Goal: Task Accomplishment & Management: Manage account settings

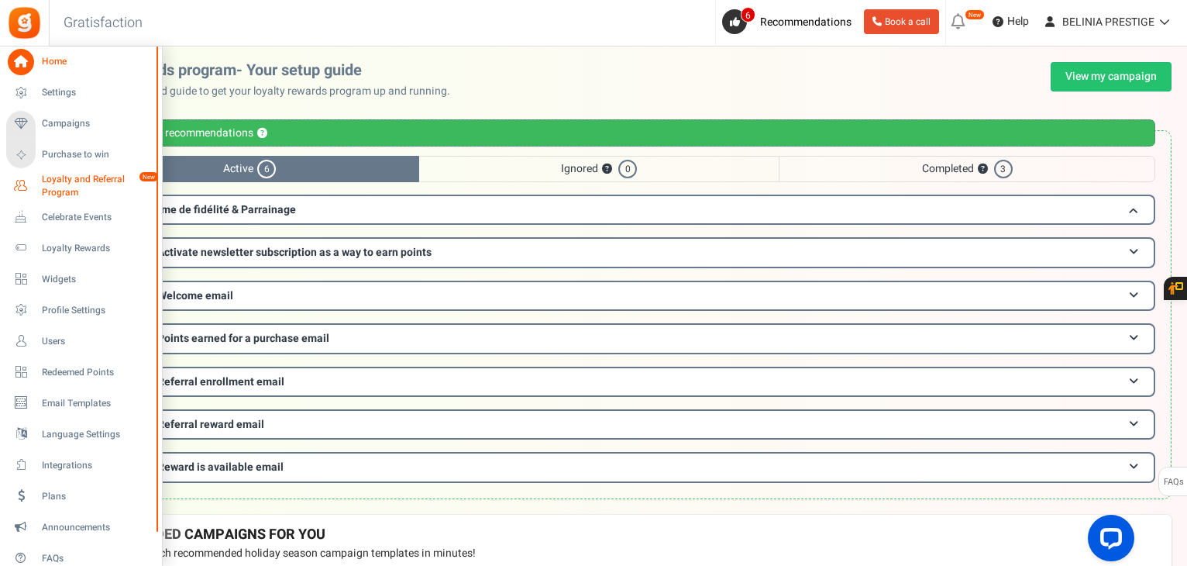
click at [68, 176] on span "Loyalty and Referral Program" at bounding box center [98, 186] width 113 height 26
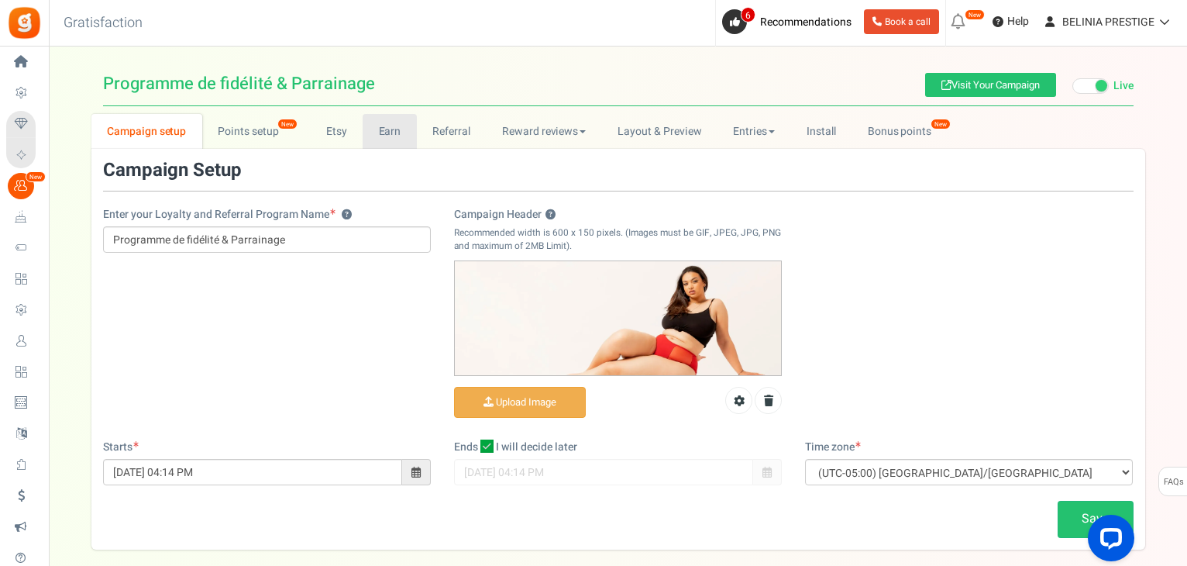
click at [390, 135] on link "Earn" at bounding box center [390, 131] width 54 height 35
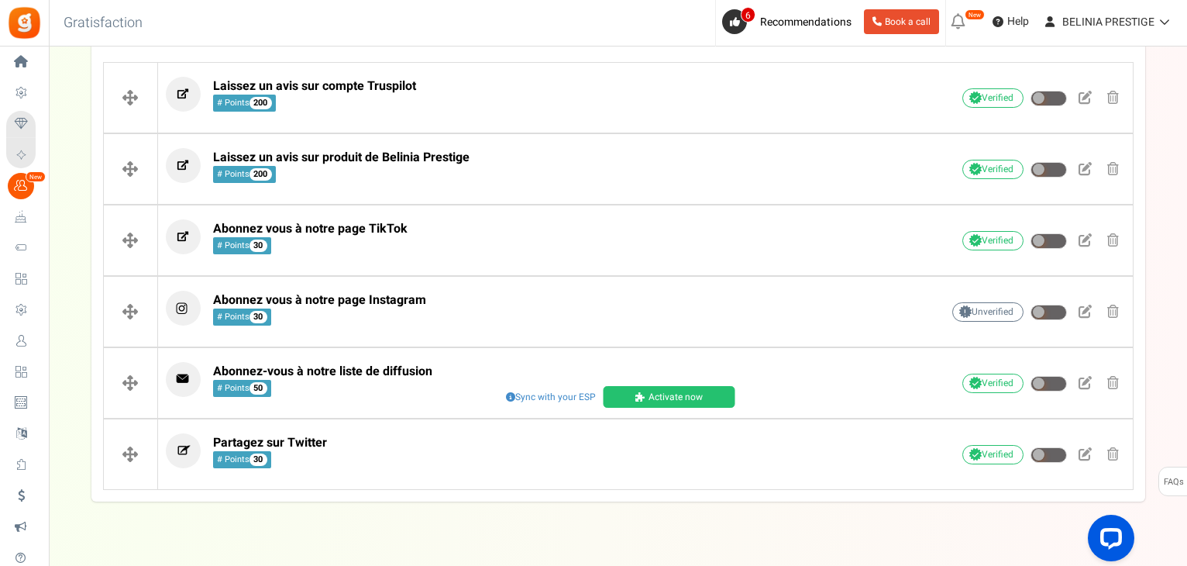
scroll to position [362, 0]
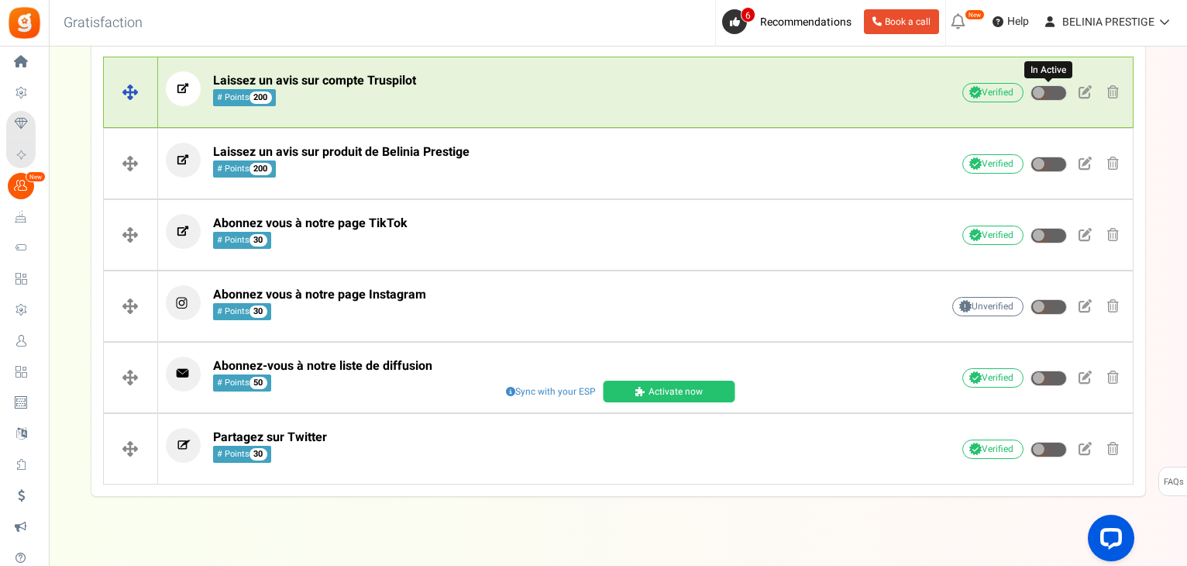
click at [1039, 91] on span at bounding box center [1039, 93] width 12 height 12
click at [1030, 91] on input "In Active" at bounding box center [1030, 93] width 0 height 10
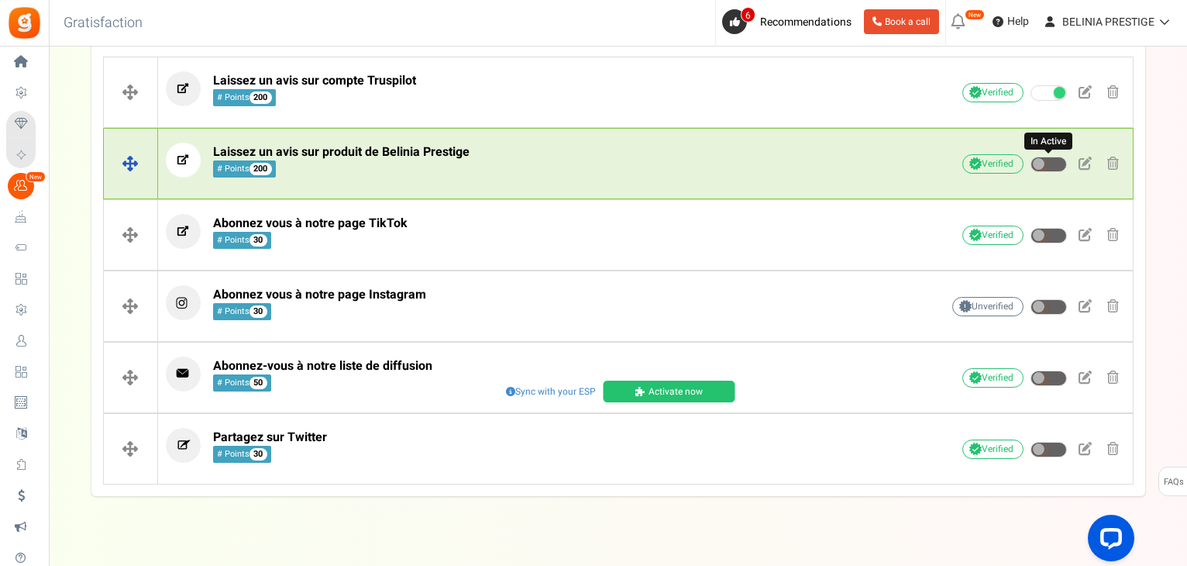
click at [1044, 163] on span at bounding box center [1048, 163] width 36 height 15
click at [1030, 163] on input "In Active" at bounding box center [1030, 165] width 0 height 10
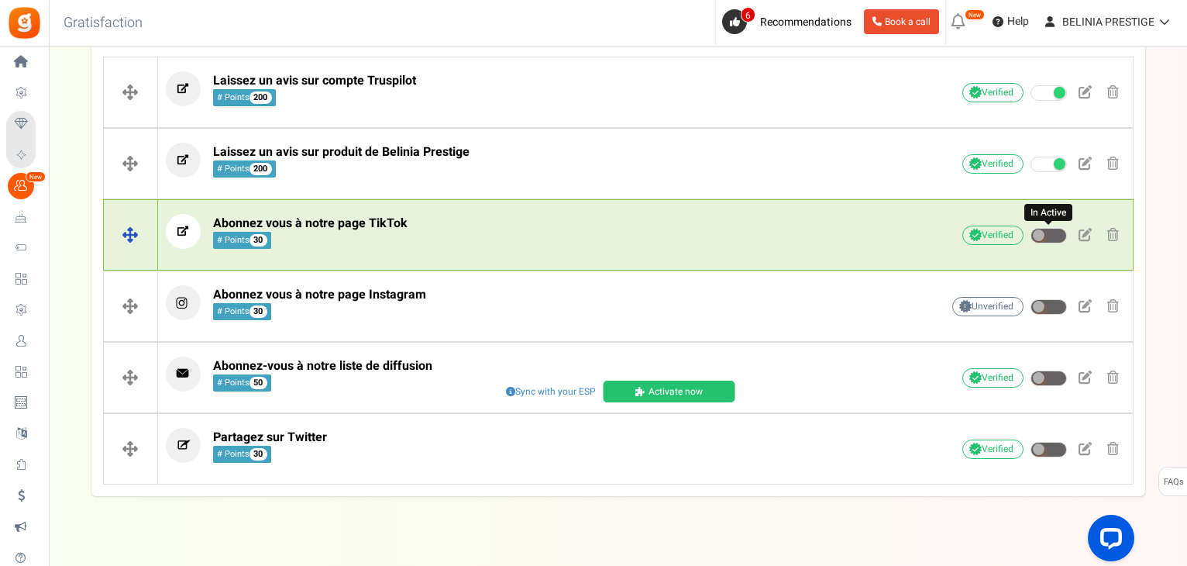
click at [1046, 230] on span at bounding box center [1048, 235] width 36 height 15
click at [1030, 231] on input "In Active" at bounding box center [1030, 236] width 0 height 10
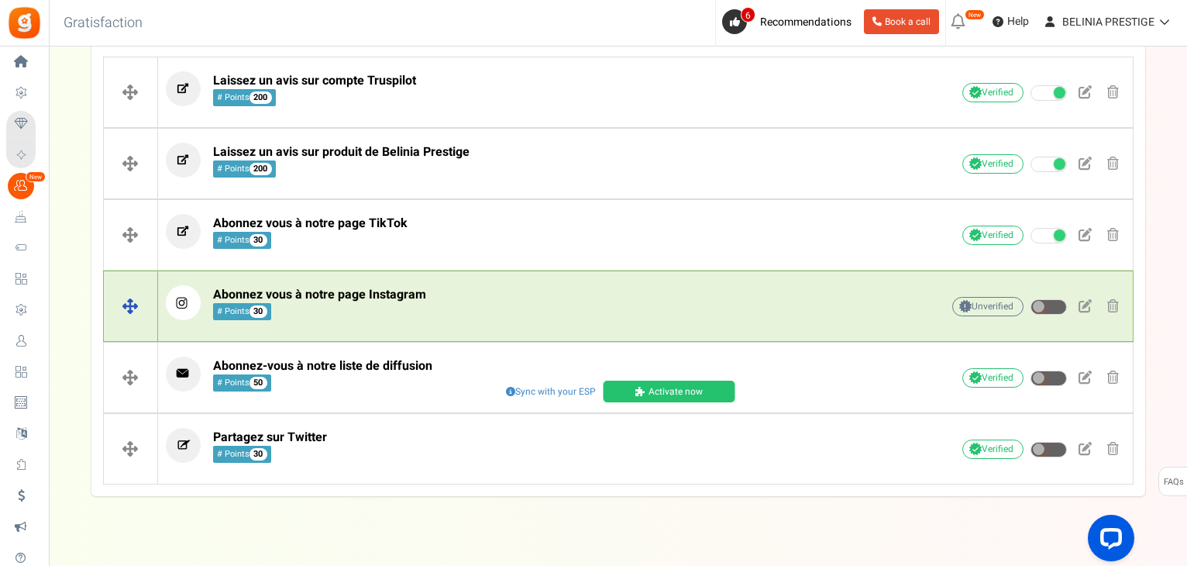
click at [1046, 295] on div "Unverified Due to platform policies, we cannot verify if the entrant has comple…" at bounding box center [1008, 306] width 232 height 27
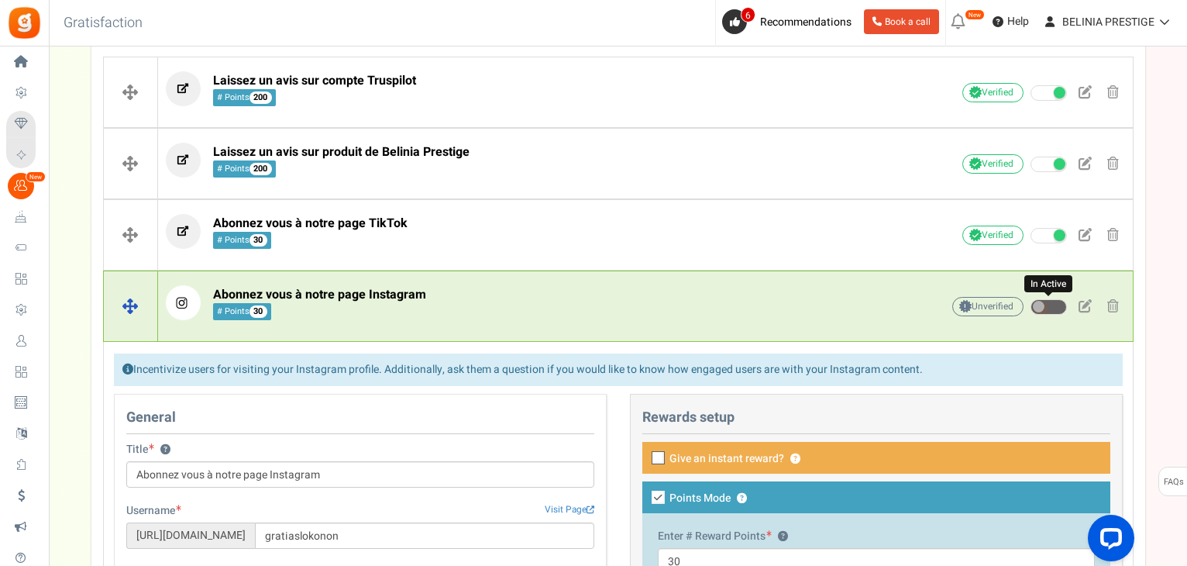
click at [1046, 304] on span at bounding box center [1048, 306] width 36 height 15
click at [1030, 304] on input "In Active" at bounding box center [1030, 307] width 0 height 10
click at [858, 308] on p "Abonnez vous à notre page Instagram # Points 30" at bounding box center [529, 302] width 727 height 35
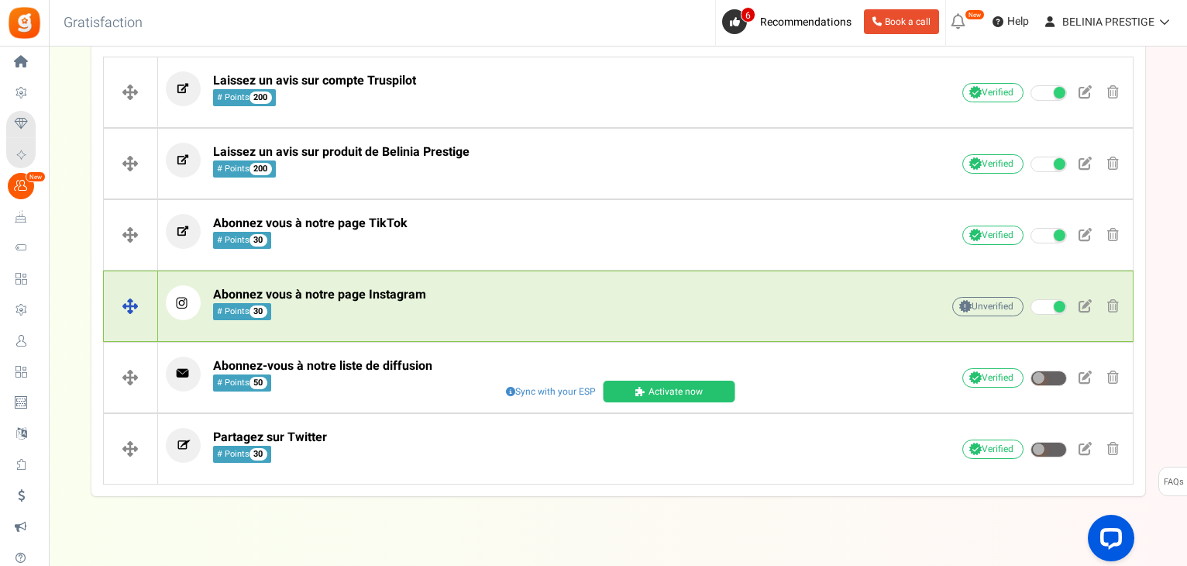
scroll to position [384, 0]
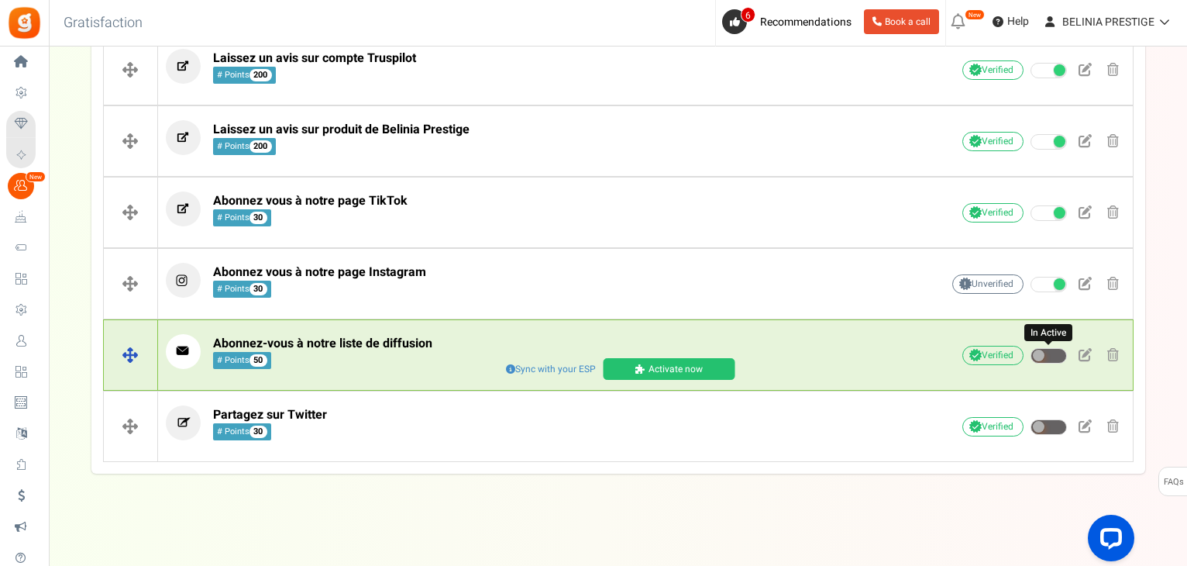
click at [1047, 356] on span at bounding box center [1048, 355] width 36 height 15
click at [1030, 356] on input "In Active" at bounding box center [1030, 356] width 0 height 10
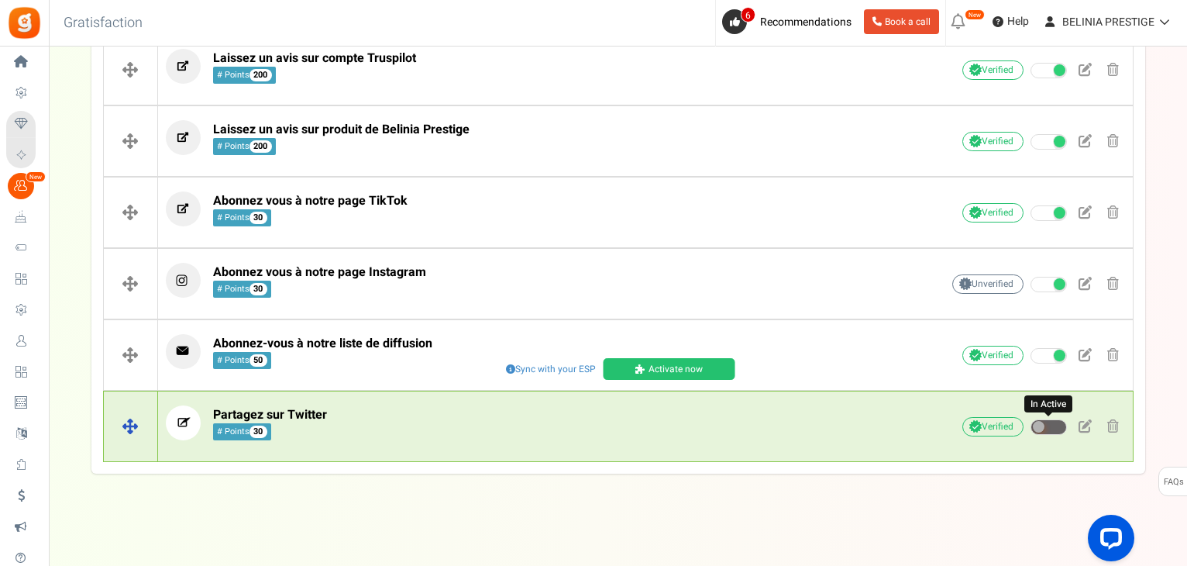
click at [1044, 421] on span at bounding box center [1048, 426] width 36 height 15
click at [1030, 422] on input "In Active" at bounding box center [1030, 427] width 0 height 10
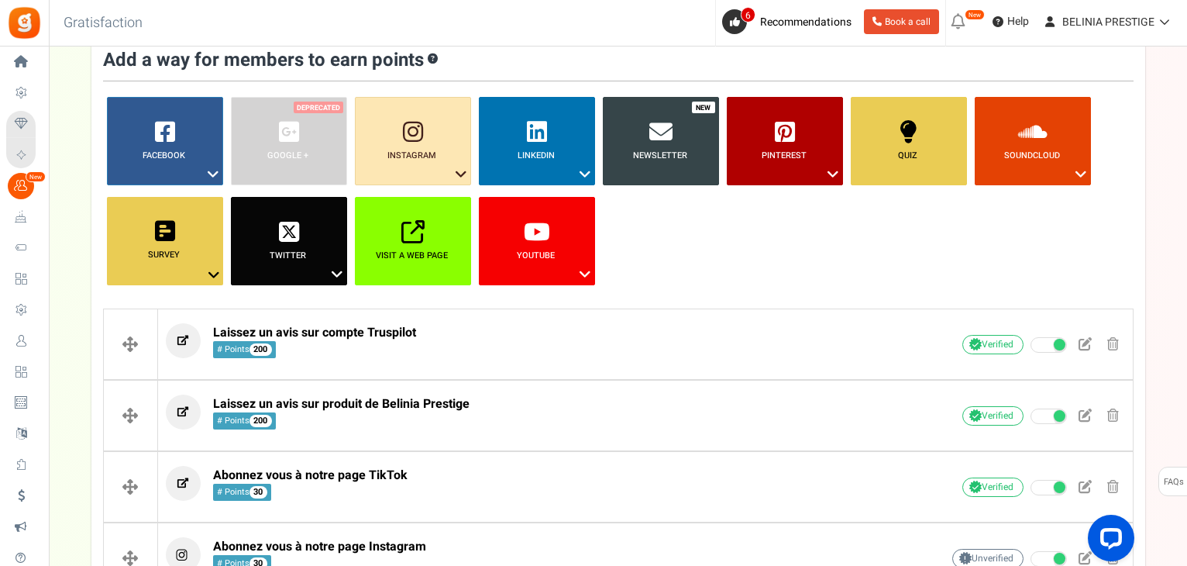
scroll to position [0, 0]
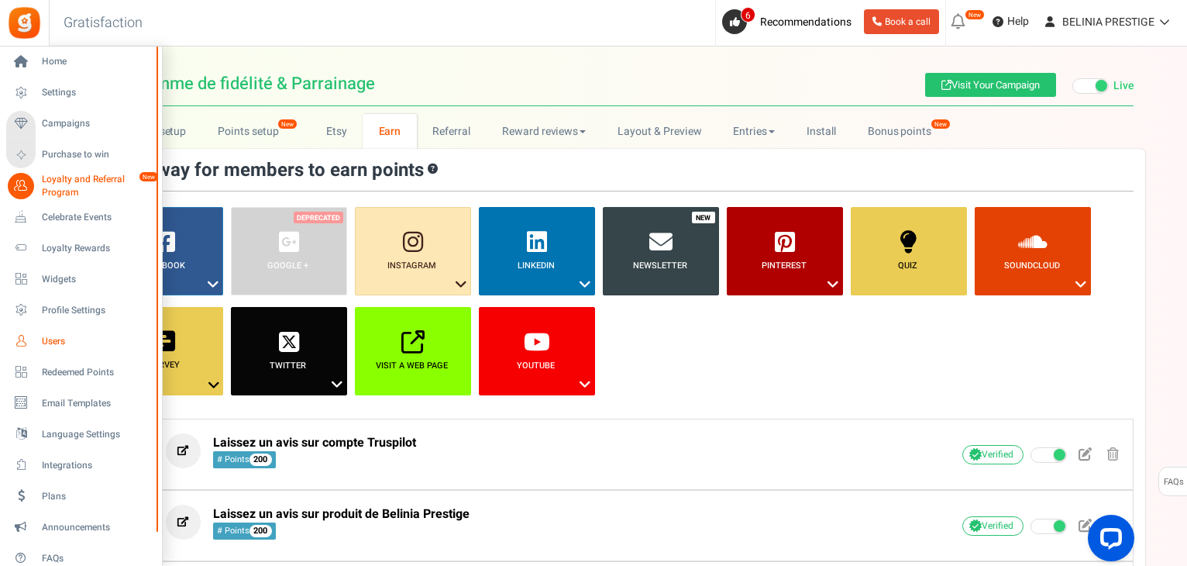
click at [64, 340] on span "Users" at bounding box center [96, 341] width 108 height 13
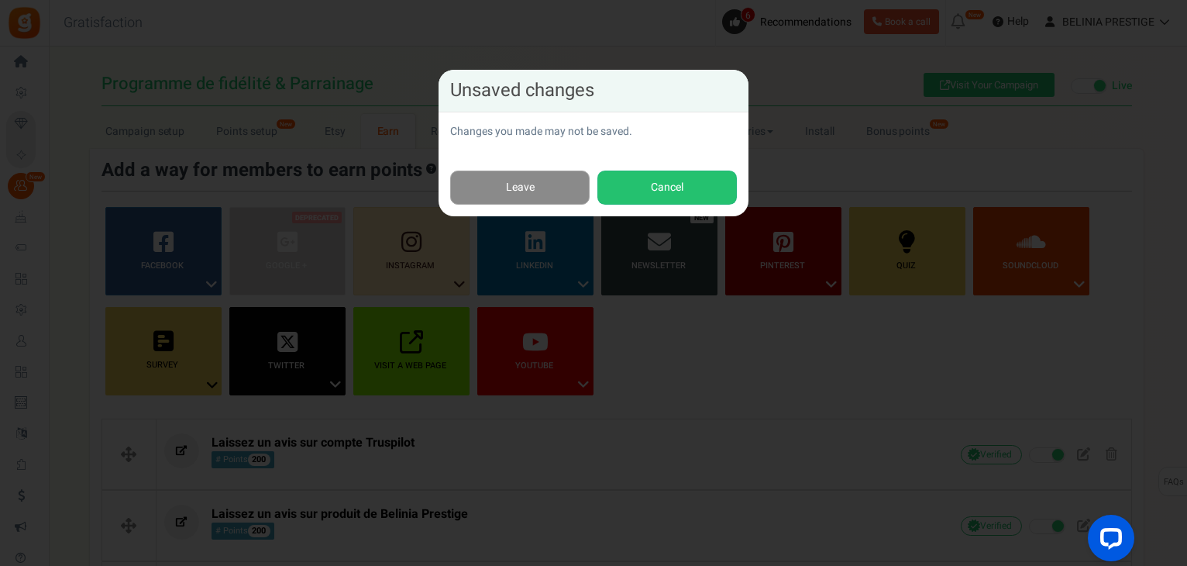
click at [554, 190] on link "Leave" at bounding box center [519, 187] width 139 height 35
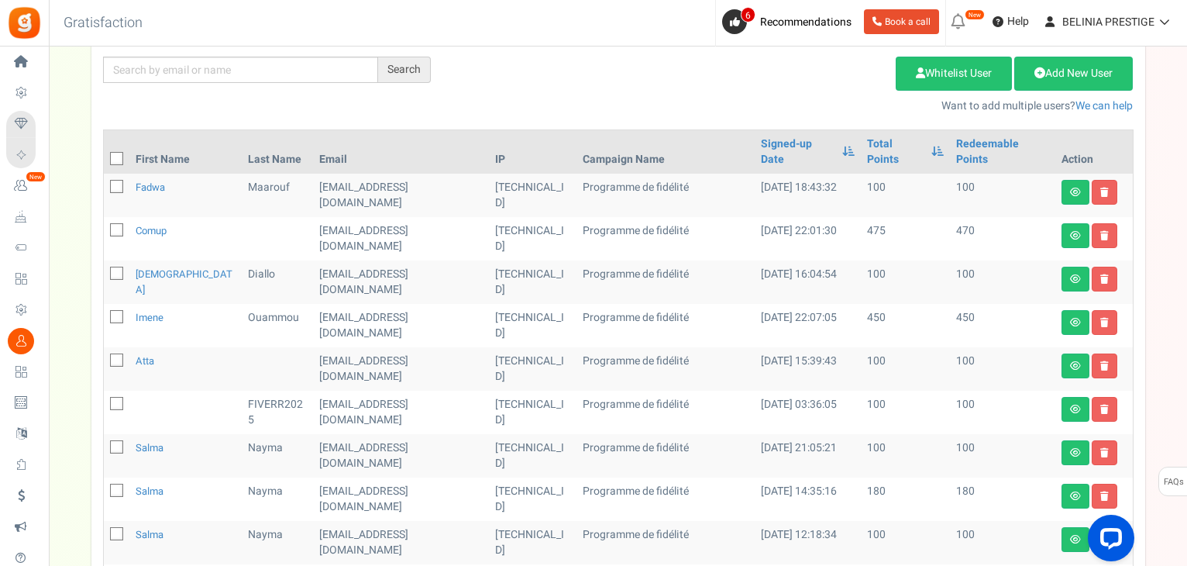
scroll to position [201, 0]
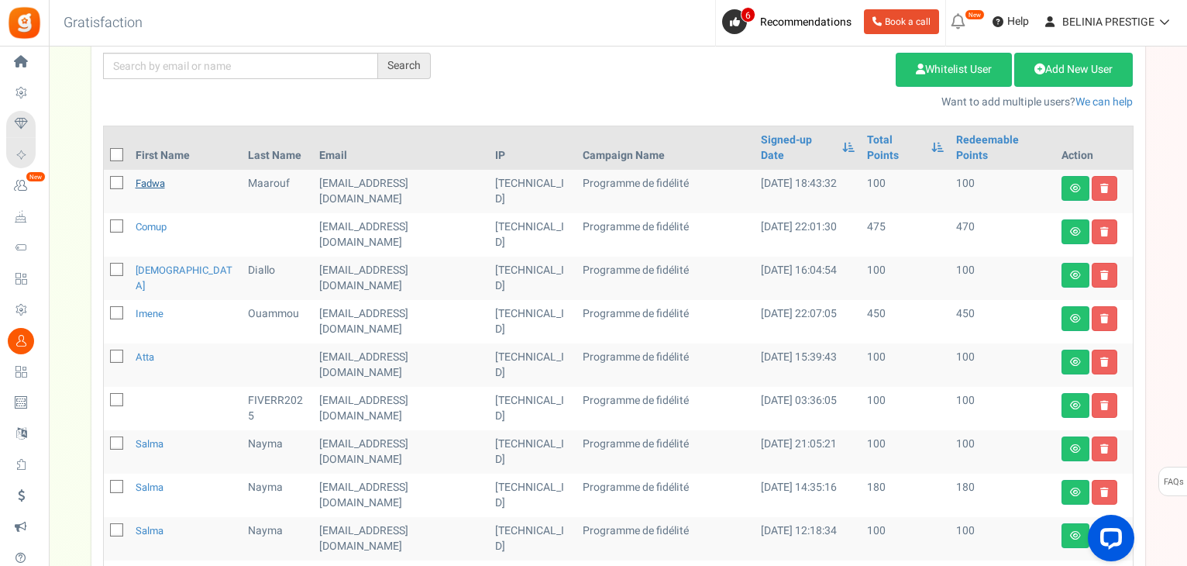
click at [147, 176] on link "Fadwa" at bounding box center [150, 183] width 29 height 15
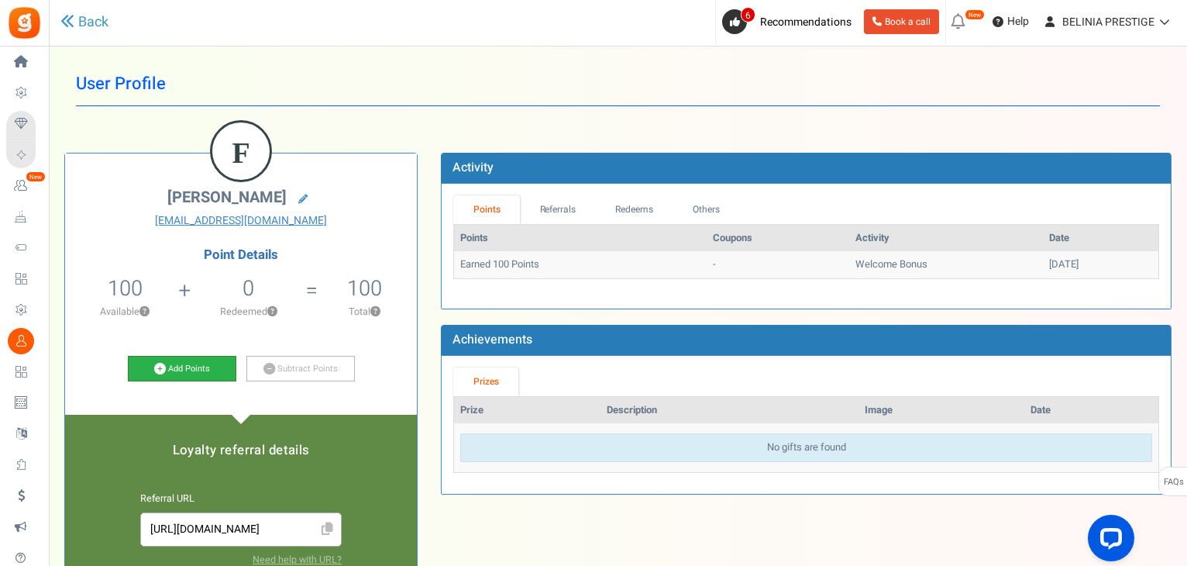
click at [198, 356] on link "Add Points" at bounding box center [182, 369] width 108 height 26
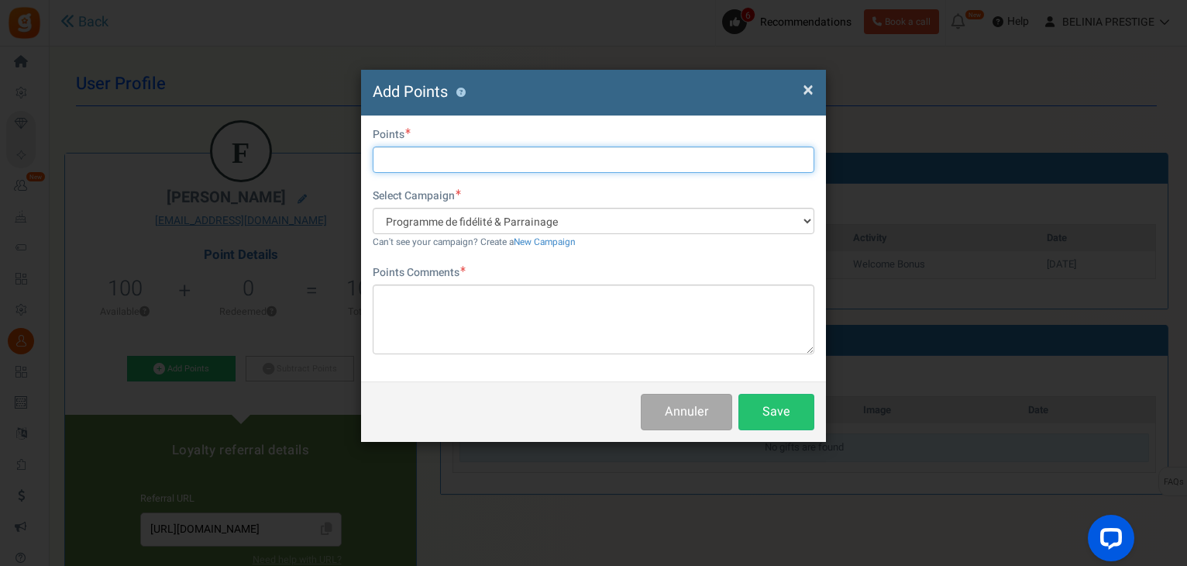
click at [492, 160] on input "text" at bounding box center [594, 159] width 442 height 26
type input "50"
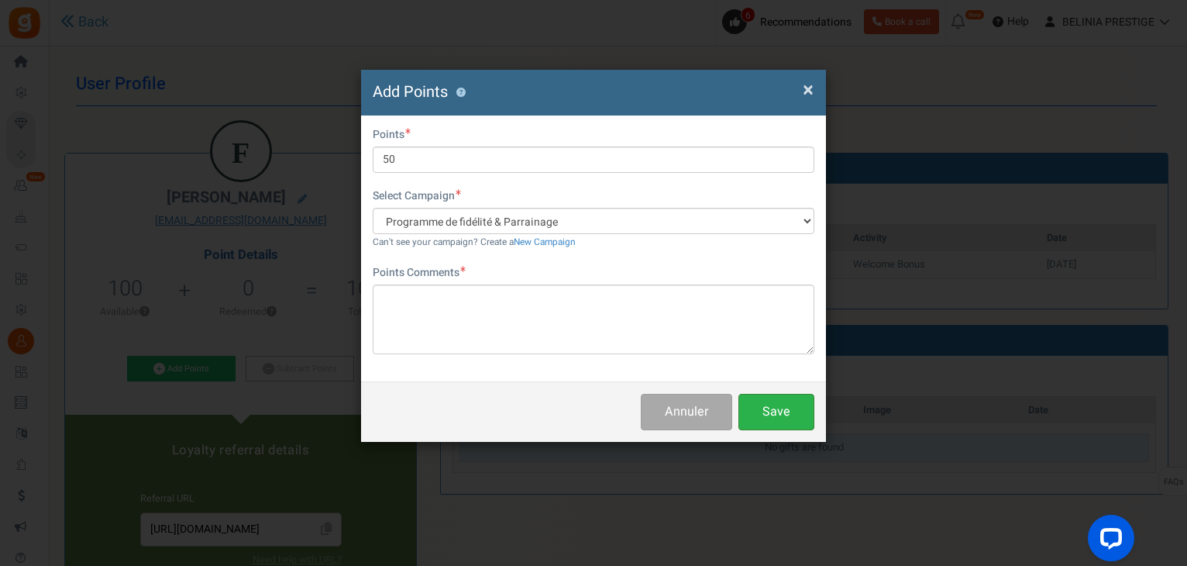
click at [781, 417] on button "Save" at bounding box center [776, 412] width 76 height 36
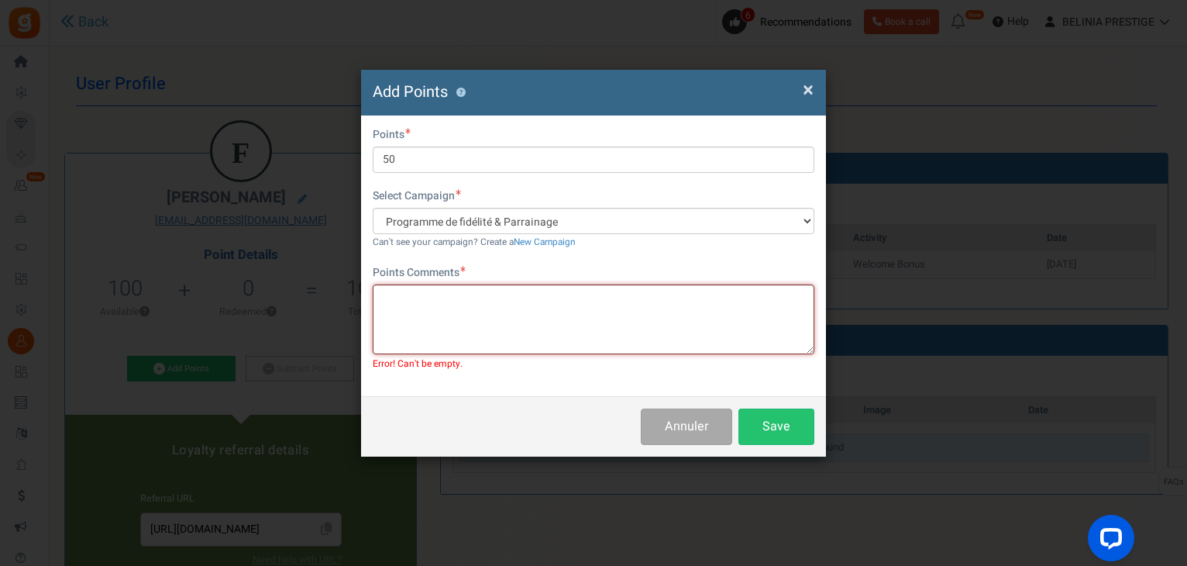
click at [609, 316] on textarea at bounding box center [594, 319] width 442 height 70
type textarea "test"
click at [766, 422] on button "Save" at bounding box center [776, 426] width 76 height 36
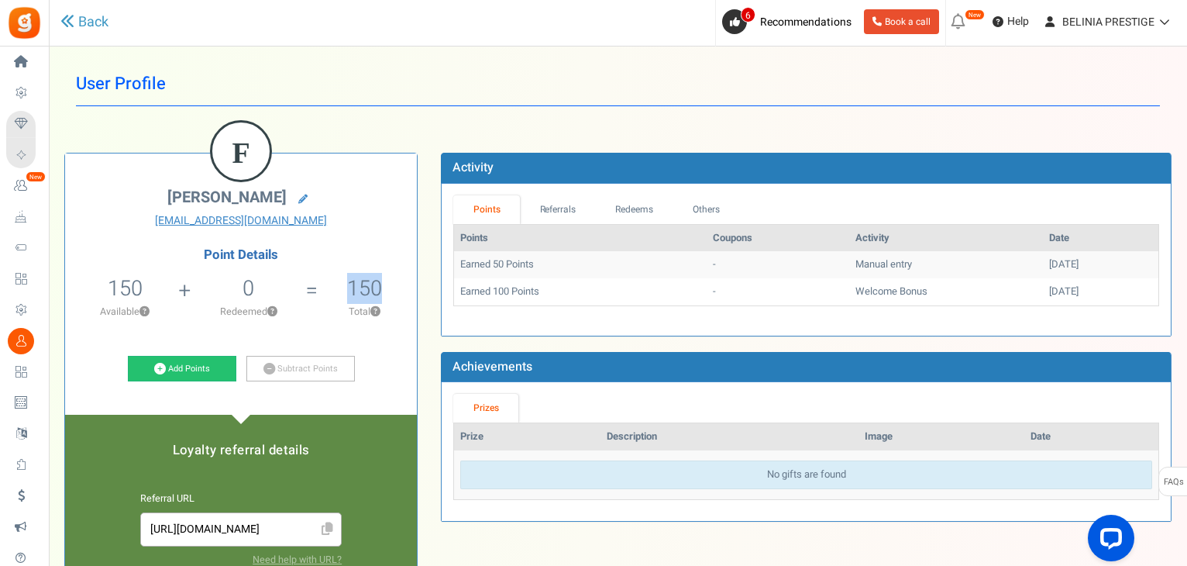
drag, startPoint x: 341, startPoint y: 293, endPoint x: 389, endPoint y: 287, distance: 48.3
click at [389, 287] on li "150 Total ?" at bounding box center [364, 301] width 105 height 64
drag, startPoint x: 389, startPoint y: 287, endPoint x: 343, endPoint y: 286, distance: 45.7
click at [343, 286] on li "150 Total ?" at bounding box center [364, 301] width 105 height 64
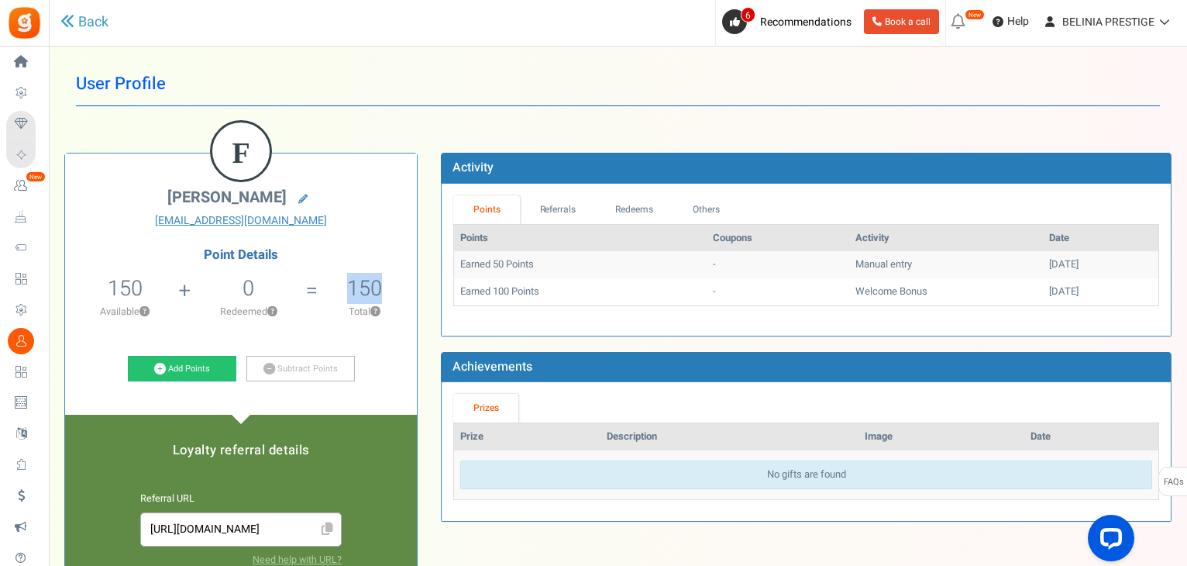
drag, startPoint x: 78, startPoint y: 89, endPoint x: 195, endPoint y: 93, distance: 117.0
click at [195, 93] on h1 "User Profile" at bounding box center [618, 84] width 1084 height 44
drag, startPoint x: 177, startPoint y: 81, endPoint x: 77, endPoint y: 85, distance: 99.3
click at [77, 85] on h1 "User Profile" at bounding box center [618, 84] width 1084 height 44
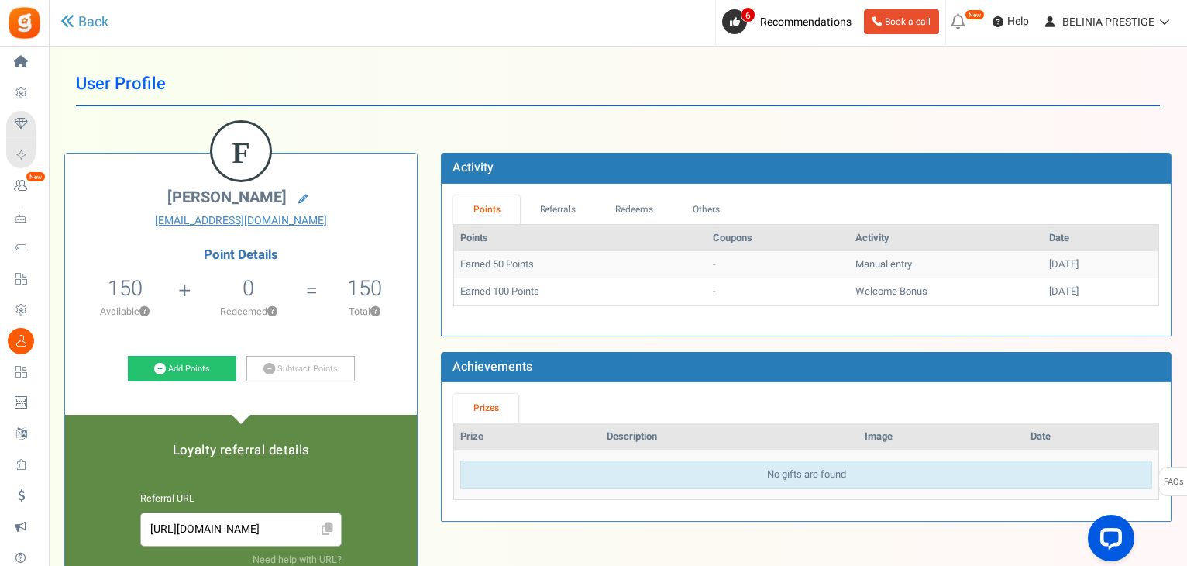
click at [77, 85] on h1 "User Profile" at bounding box center [618, 84] width 1084 height 44
drag, startPoint x: 77, startPoint y: 85, endPoint x: 166, endPoint y: 80, distance: 88.5
click at [166, 80] on h1 "User Profile" at bounding box center [618, 84] width 1084 height 44
